Goal: Task Accomplishment & Management: Use online tool/utility

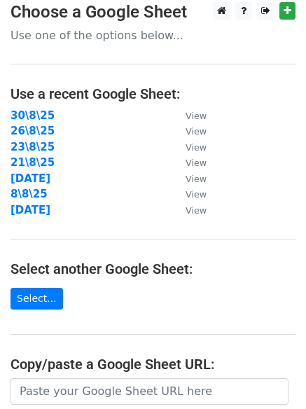
scroll to position [233, 0]
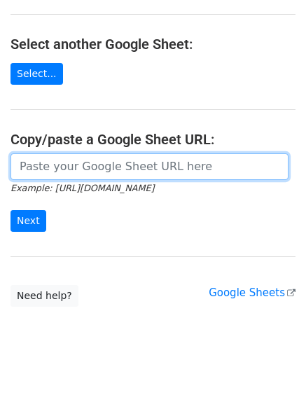
click at [78, 176] on input "url" at bounding box center [150, 166] width 278 height 27
paste input "https://docs.google.com/spreadsheets/d/1fhR_pEbI3uNtbu8D72yFuj93WSwLhVIgjXZbToM…"
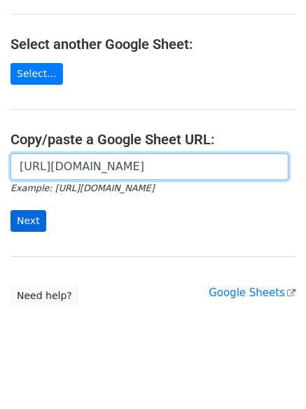
scroll to position [0, 299]
type input "https://docs.google.com/spreadsheets/d/1fhR_pEbI3uNtbu8D72yFuj93WSwLhVIgjXZbToM…"
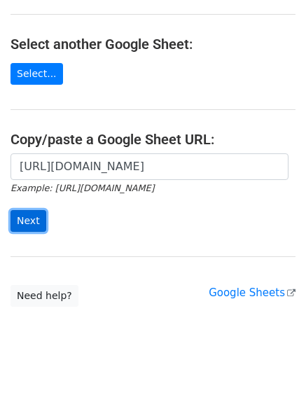
click at [26, 224] on input "Next" at bounding box center [29, 221] width 36 height 22
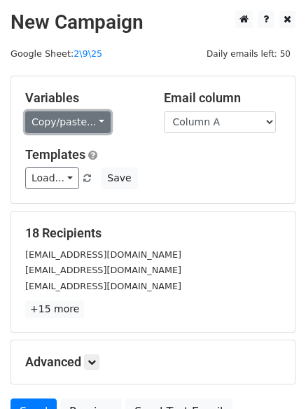
click at [76, 129] on link "Copy/paste..." at bounding box center [67, 122] width 85 height 22
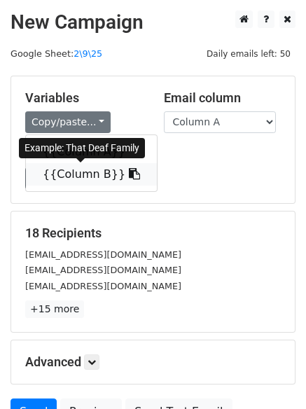
click at [80, 172] on link "{{Column B}}" at bounding box center [91, 174] width 131 height 22
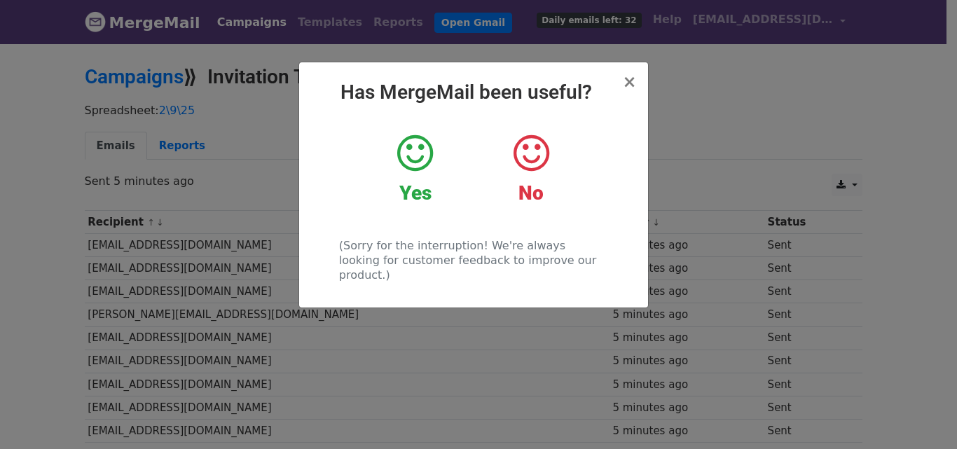
click at [723, 256] on div "× Has MergeMail been useful? Yes No (Sorry for the interruption! We're always l…" at bounding box center [478, 245] width 957 height 407
